Goal: Transaction & Acquisition: Subscribe to service/newsletter

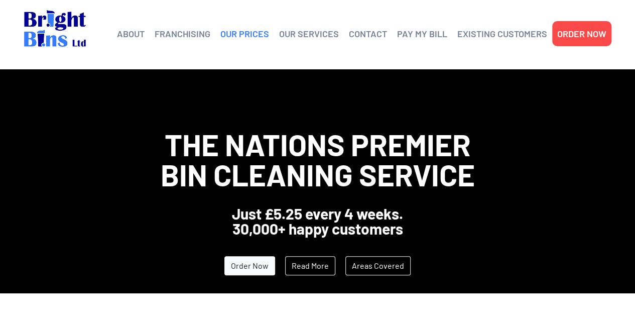
click at [239, 35] on link "OUR PRICES" at bounding box center [244, 33] width 49 height 15
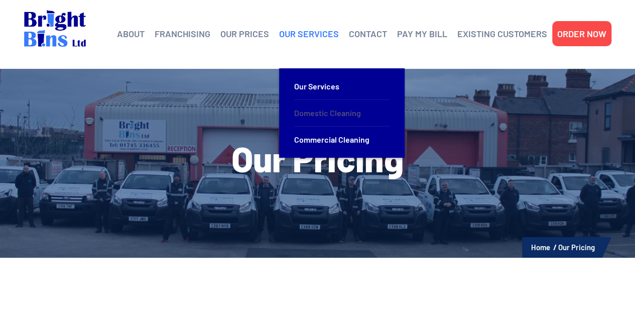
click at [318, 105] on link "Domestic Cleaning" at bounding box center [341, 113] width 95 height 27
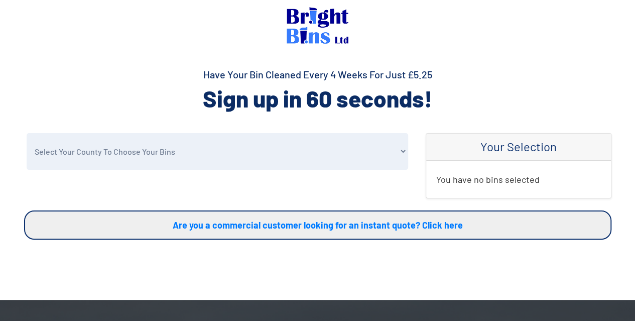
scroll to position [2, 0]
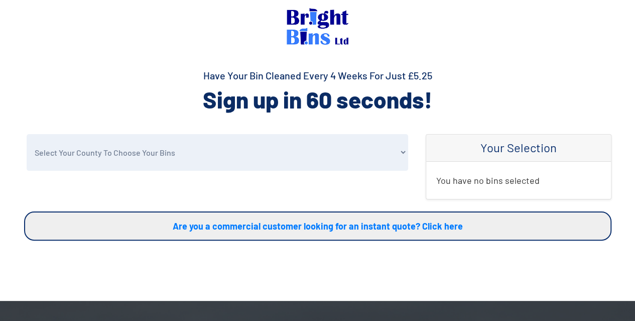
click at [181, 147] on select "Select Your County To Choose Your Bins Cheshire Conwy Denbighshire Flintshire S…" at bounding box center [218, 152] width 382 height 37
click at [71, 175] on div "Select Your County To Choose Your Bins Cheshire Conwy Denbighshire Flintshire S…" at bounding box center [218, 172] width 402 height 77
